Goal: Task Accomplishment & Management: Use online tool/utility

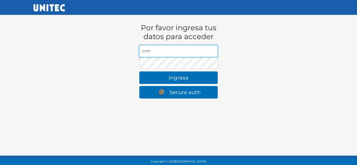
drag, startPoint x: 163, startPoint y: 50, endPoint x: 110, endPoint y: 43, distance: 53.4
click at [110, 43] on div "Por favor ingresa tus datos para acceder Dirección de email crm contraseña Ingr…" at bounding box center [178, 56] width 290 height 92
paste input "user.ejecutivo2@laureate.mx"
type input "crmuser.ejecutivo2@laureate.mx"
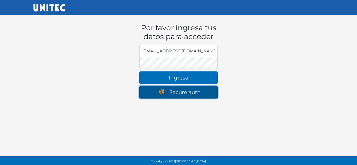
click at [160, 93] on img at bounding box center [162, 93] width 13 height 7
click at [184, 96] on link "Secure auth" at bounding box center [178, 92] width 78 height 13
